Goal: Navigation & Orientation: Find specific page/section

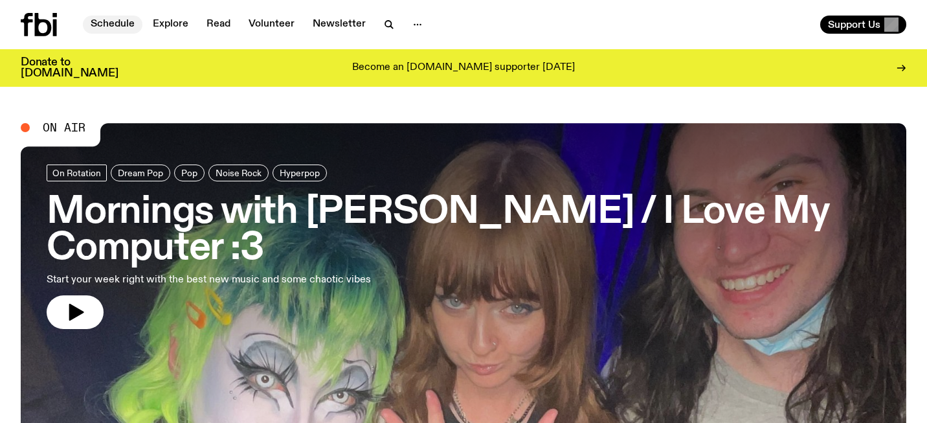
click at [127, 19] on link "Schedule" at bounding box center [113, 25] width 60 height 18
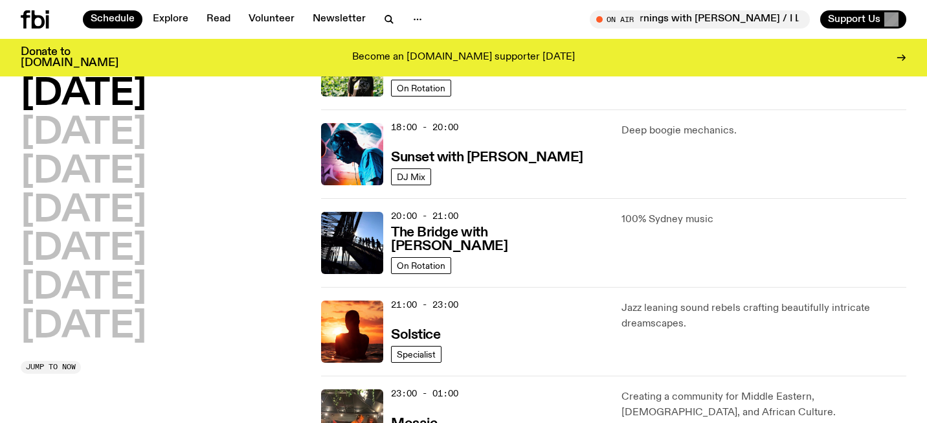
scroll to position [525, 0]
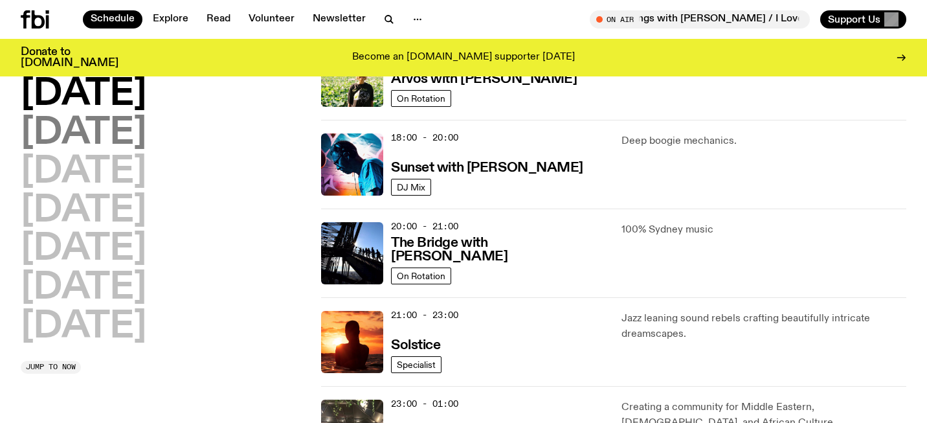
click at [132, 135] on h2 "[DATE]" at bounding box center [84, 133] width 126 height 36
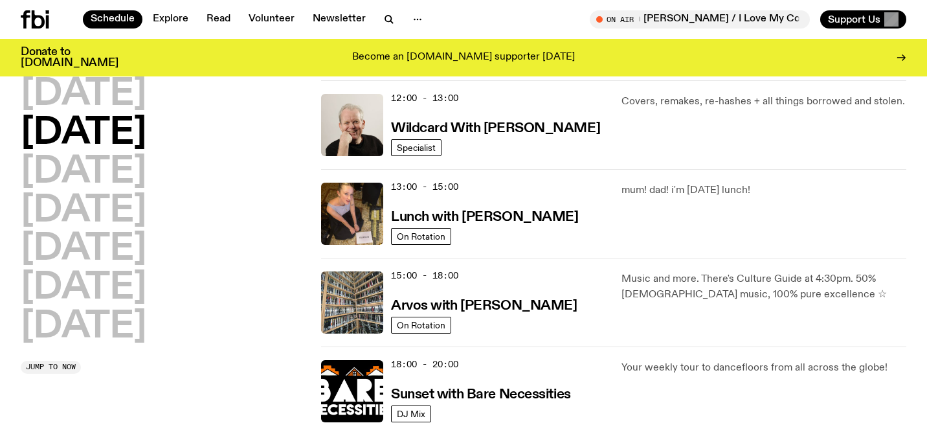
scroll to position [294, 0]
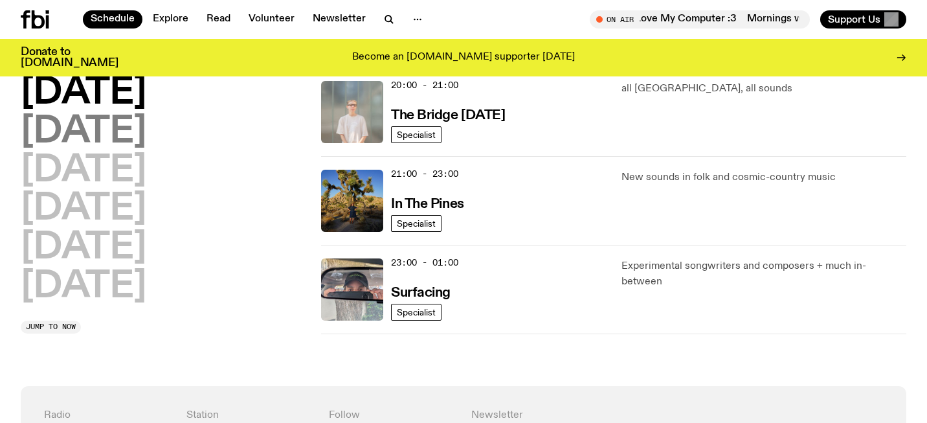
click at [111, 140] on h2 "[DATE]" at bounding box center [84, 132] width 126 height 36
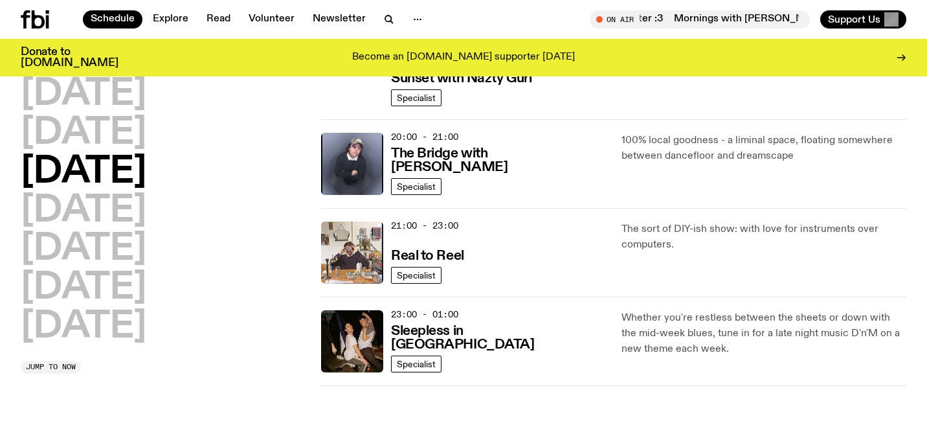
scroll to position [637, 0]
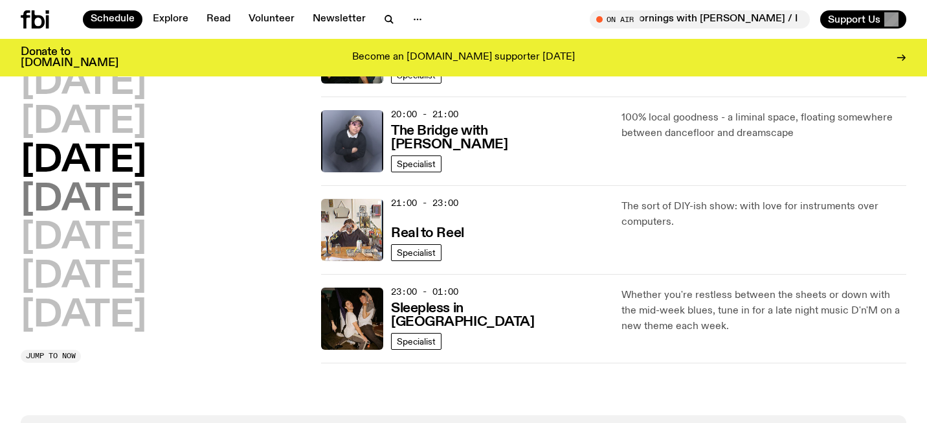
click at [101, 204] on h2 "[DATE]" at bounding box center [84, 200] width 126 height 36
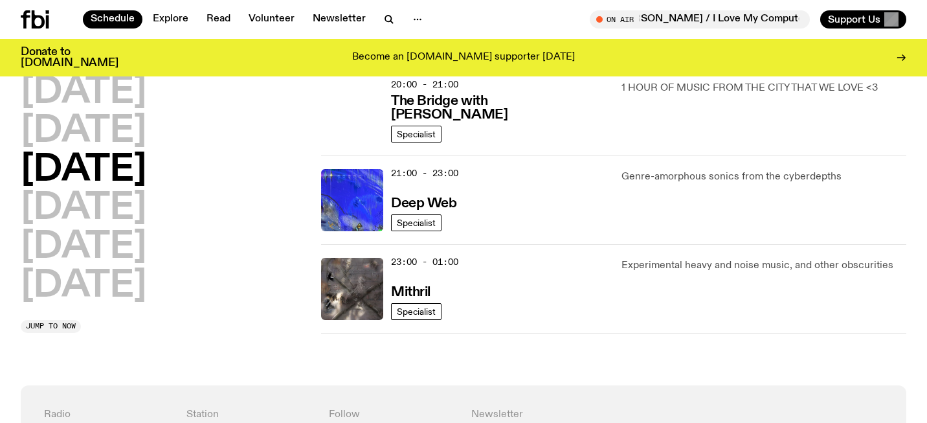
scroll to position [670, 0]
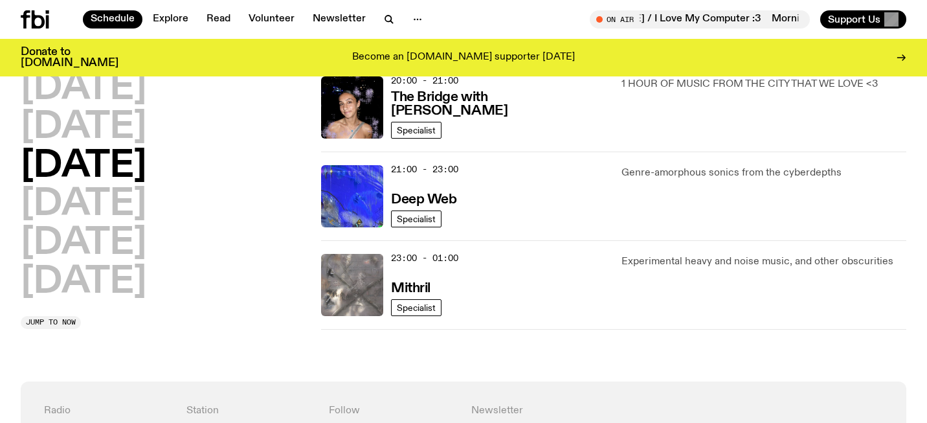
click at [368, 287] on img at bounding box center [352, 285] width 62 height 62
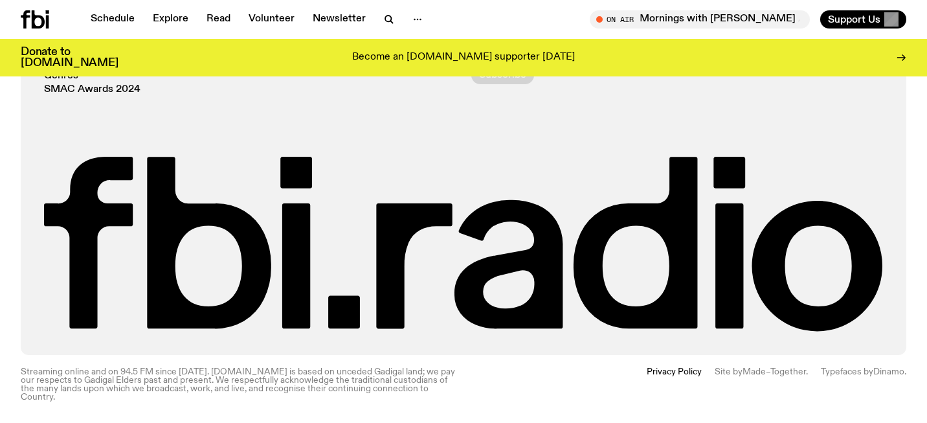
scroll to position [2336, 0]
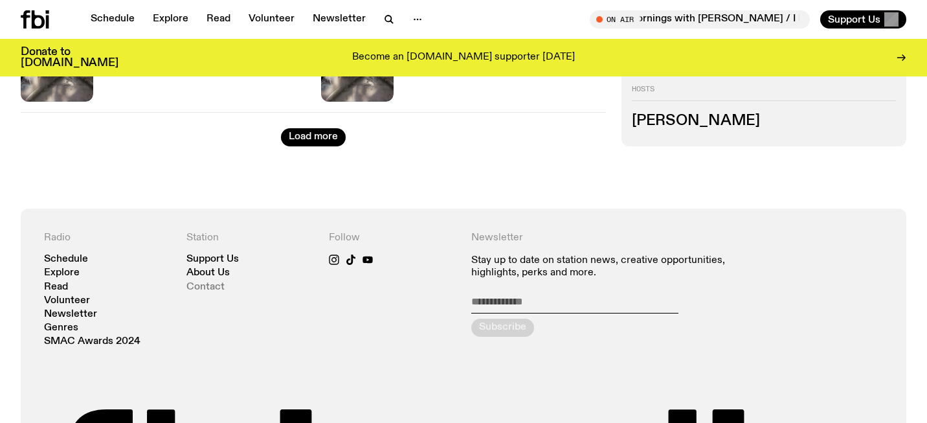
click at [210, 284] on link "Contact" at bounding box center [205, 287] width 38 height 10
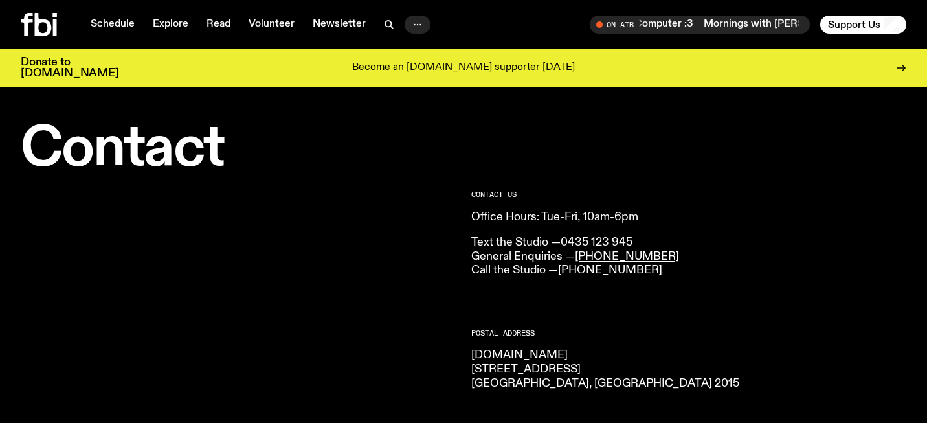
click at [419, 24] on circle "button" at bounding box center [420, 25] width 2 height 2
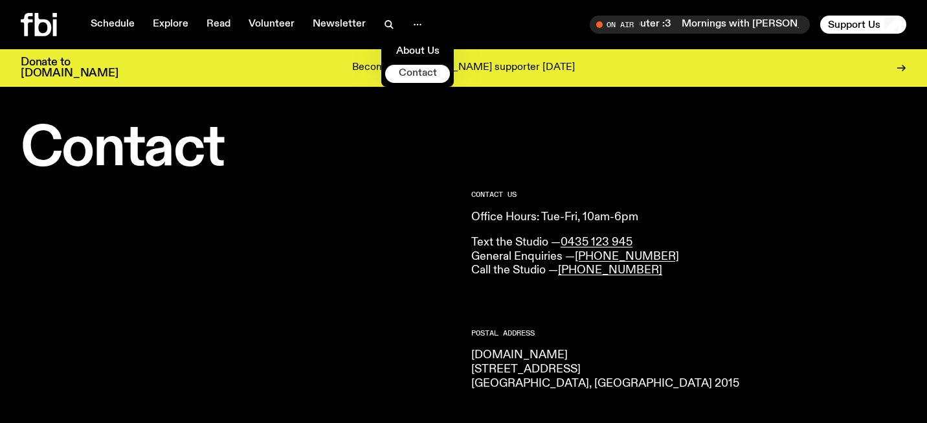
click at [414, 76] on link "Contact" at bounding box center [417, 74] width 65 height 18
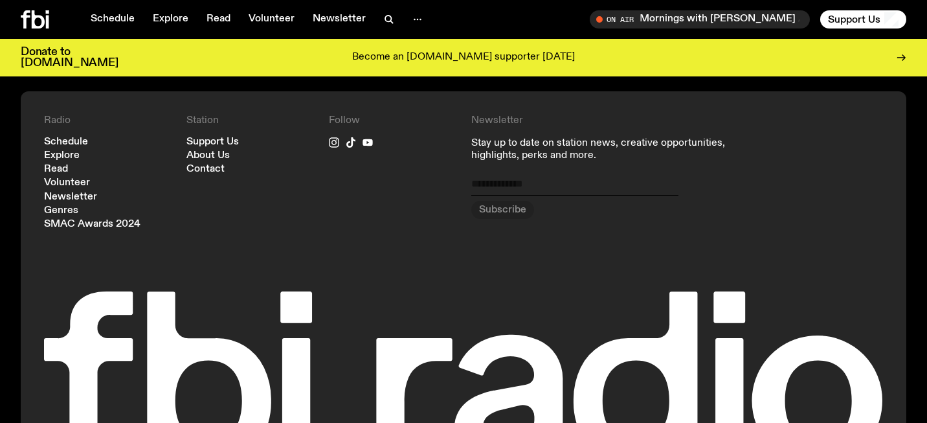
scroll to position [899, 0]
